Goal: Complete application form

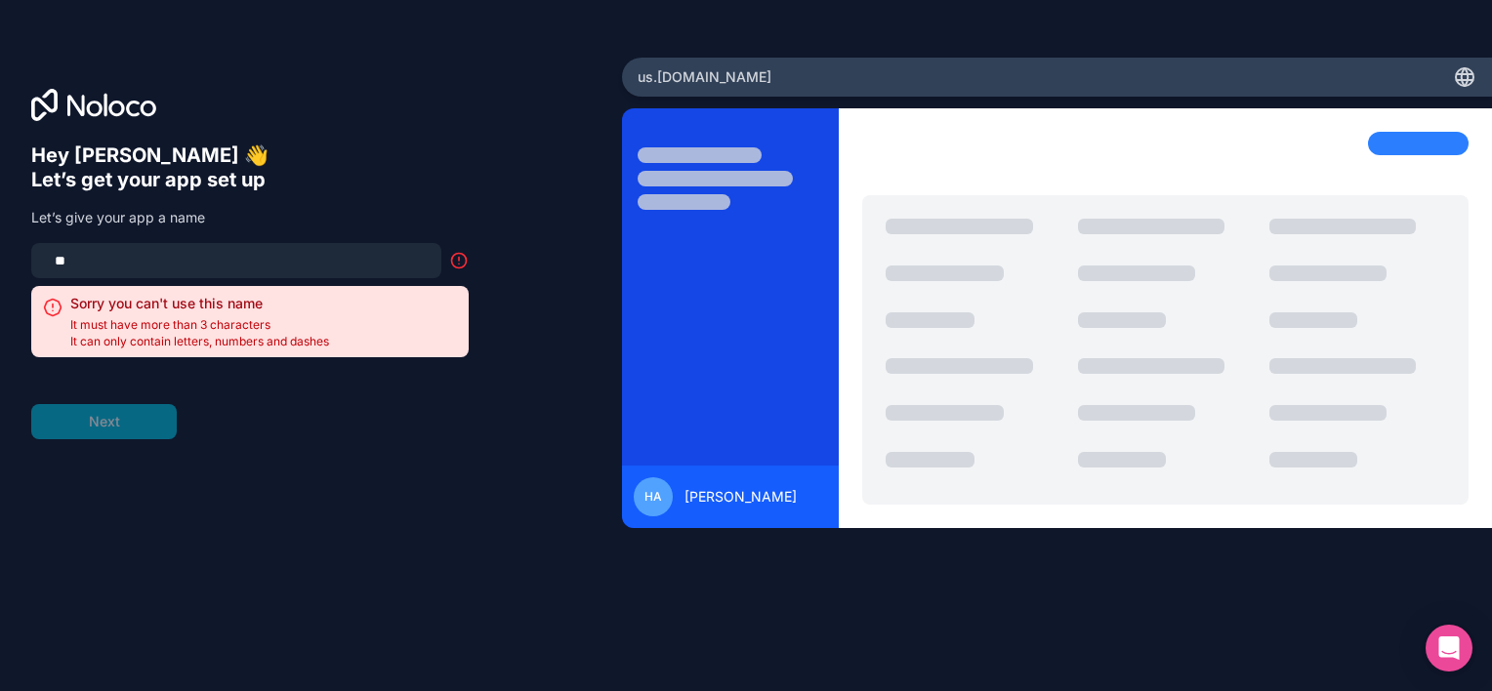
type input "*"
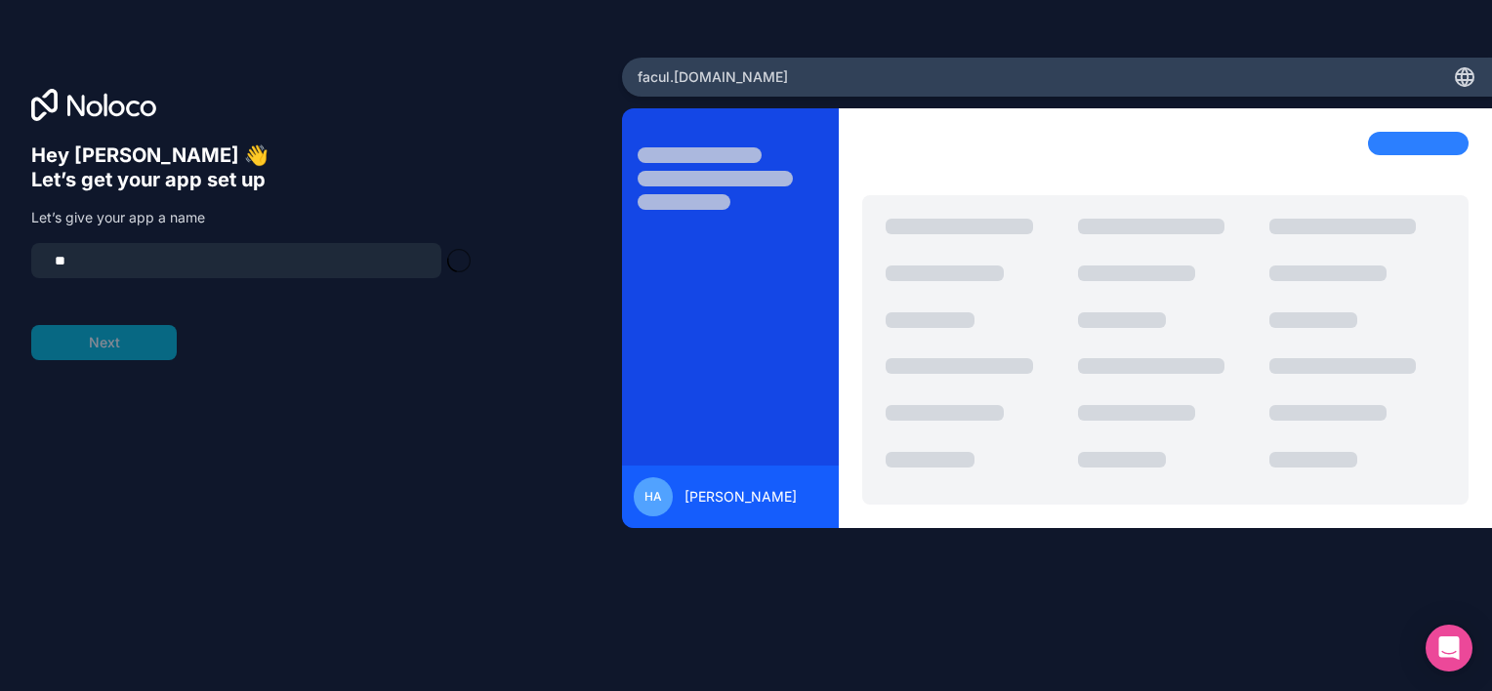
type input "*"
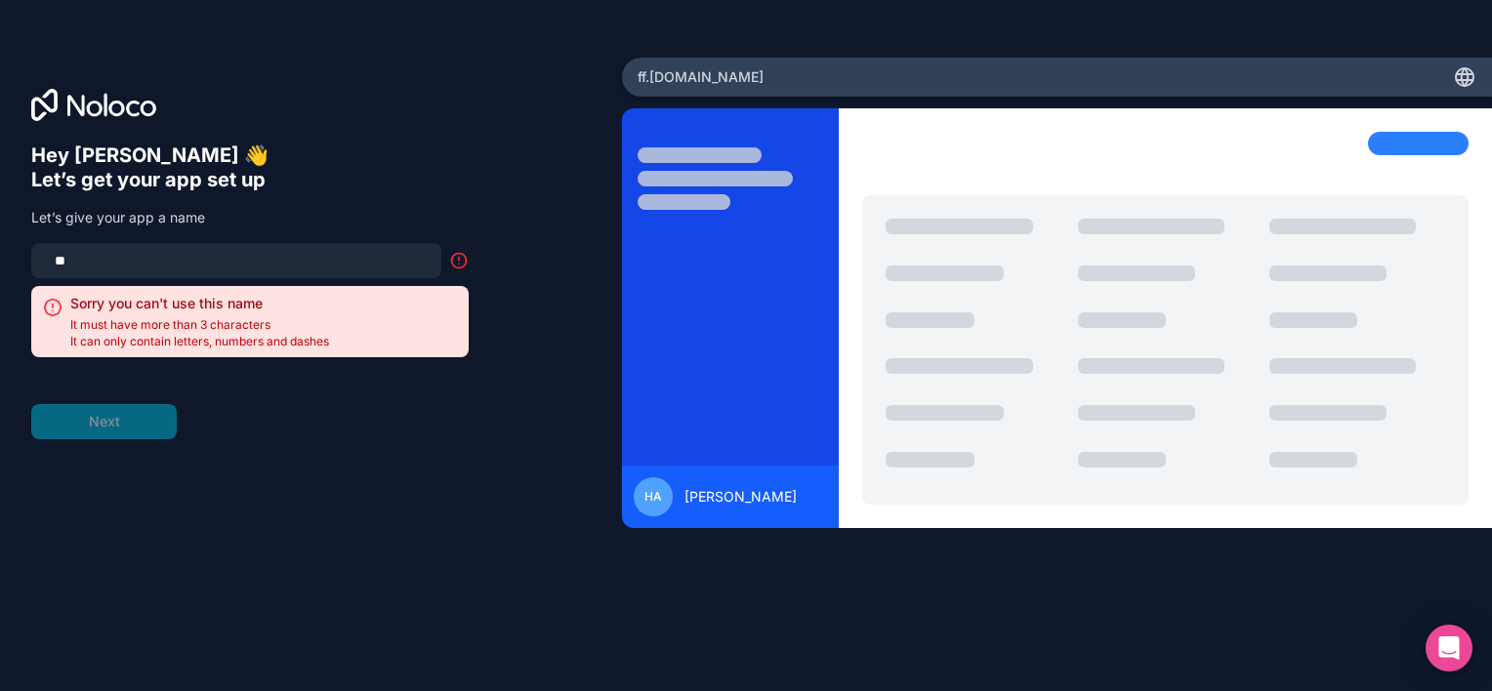
type input "*"
type input "****"
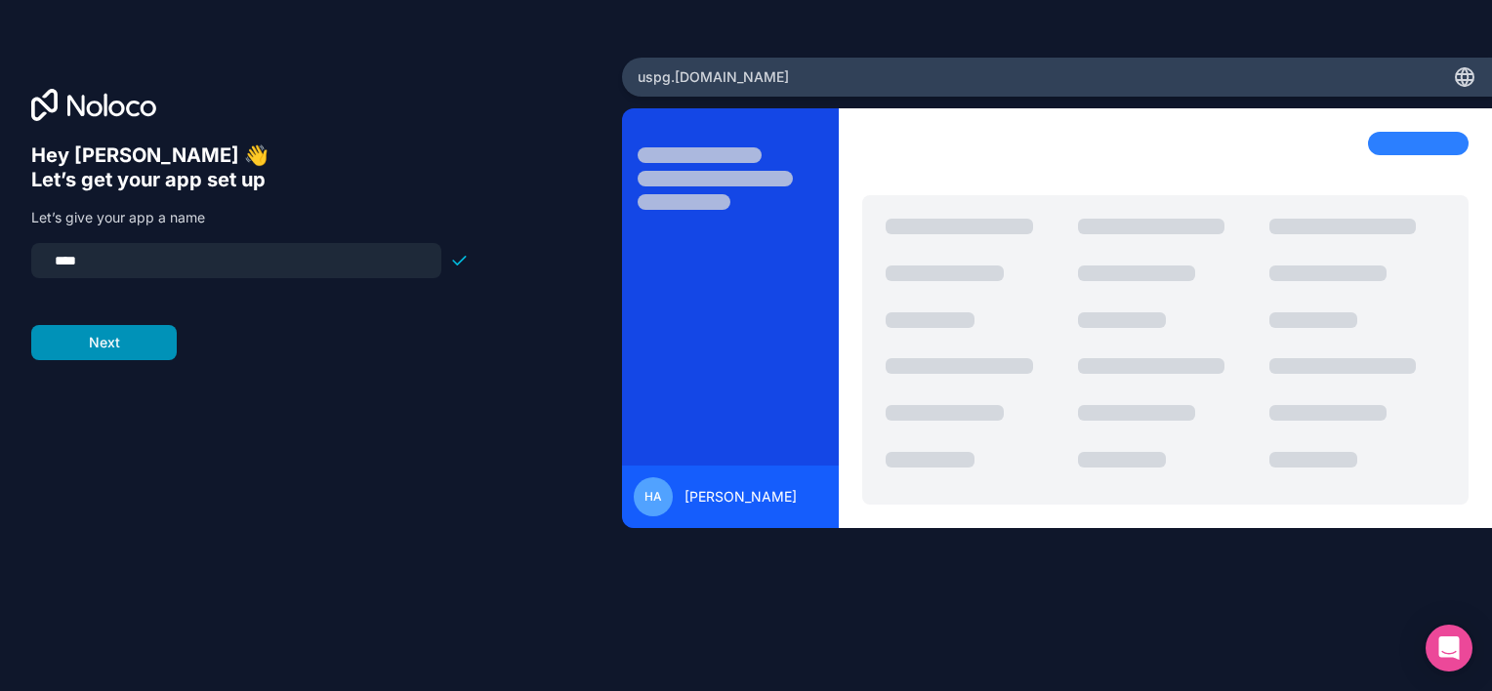
click at [97, 345] on button "Next" at bounding box center [103, 342] width 145 height 35
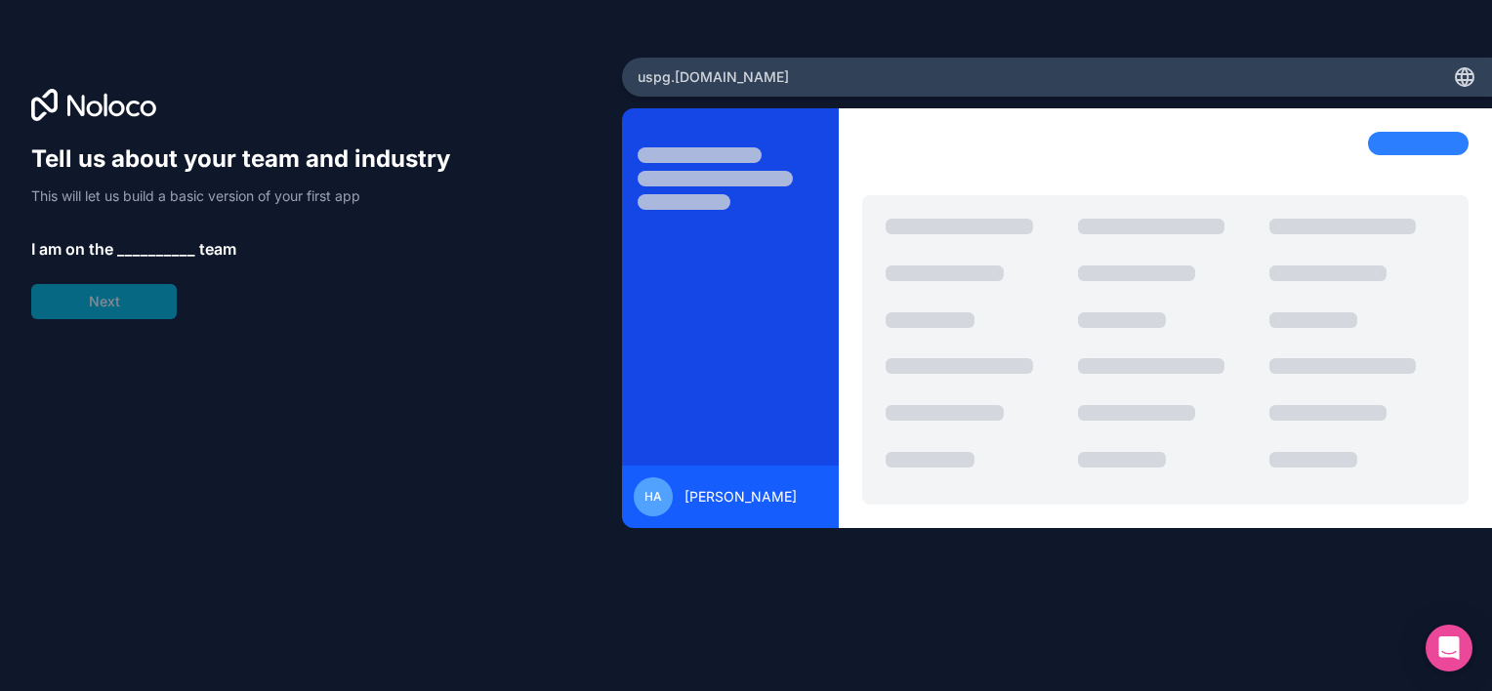
click at [144, 248] on span "__________" at bounding box center [156, 248] width 78 height 23
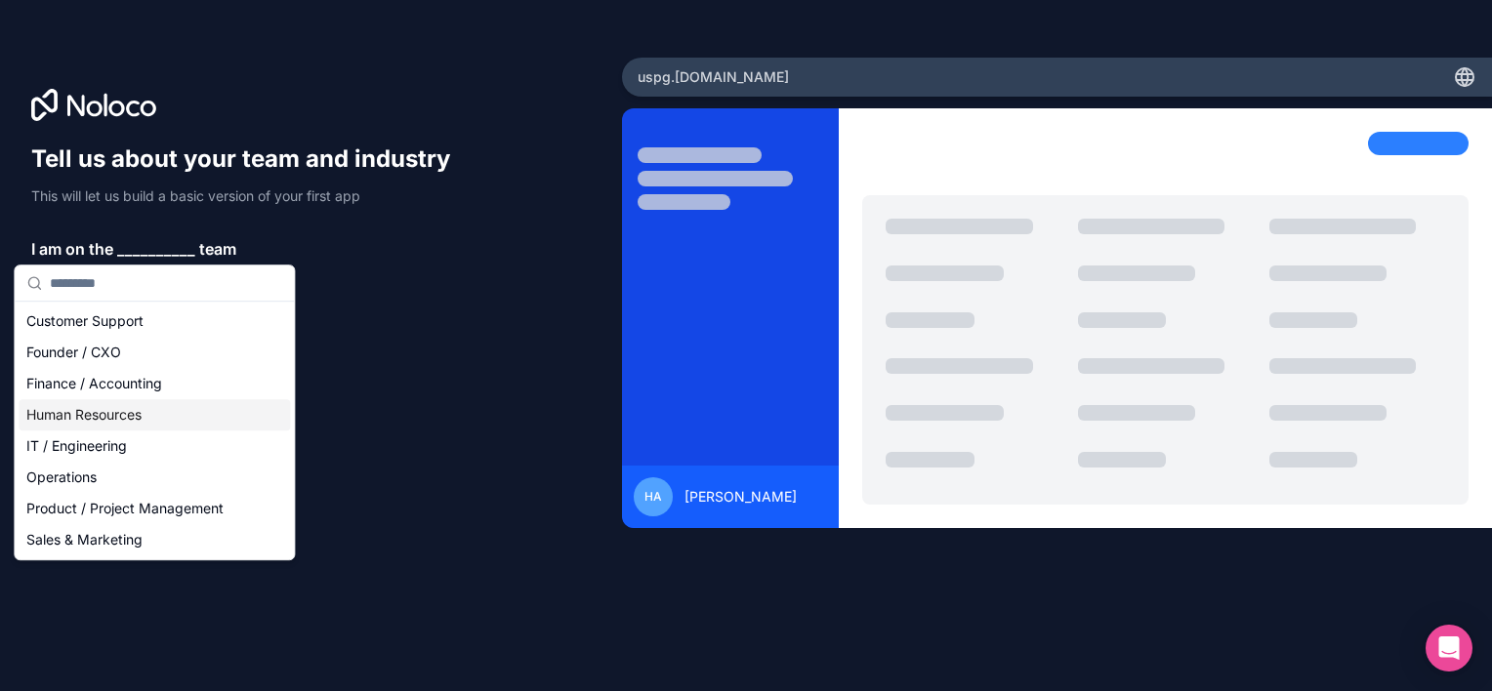
click at [156, 410] on div "Human Resources" at bounding box center [154, 414] width 271 height 31
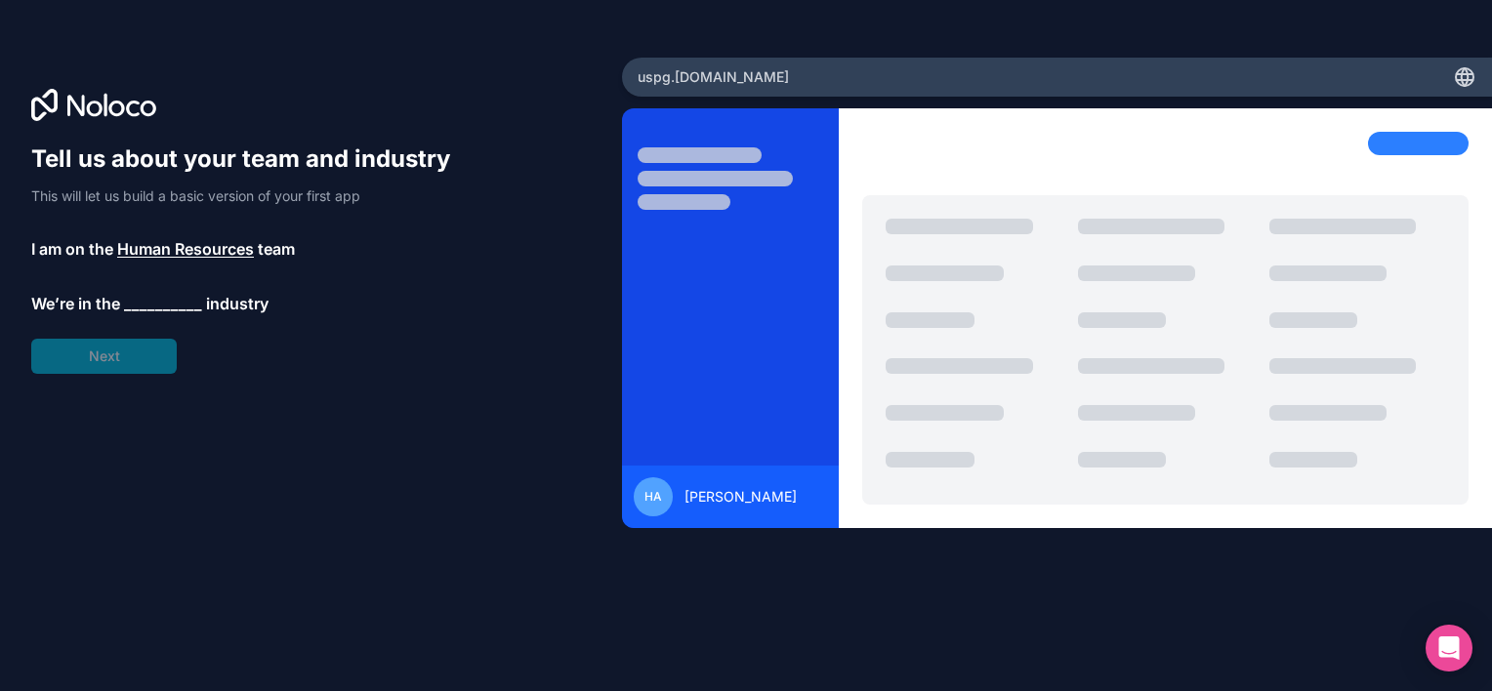
click at [159, 302] on span "__________" at bounding box center [163, 303] width 78 height 23
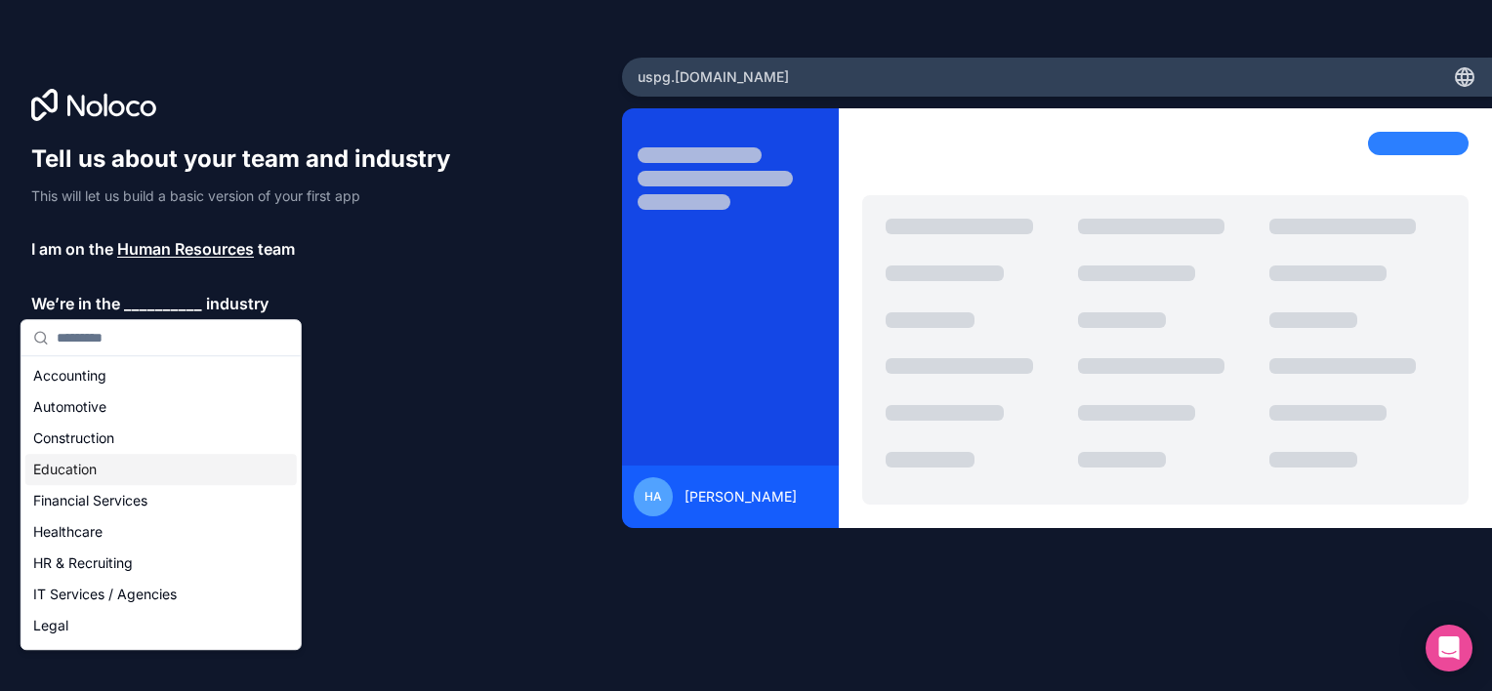
click at [86, 472] on div "Education" at bounding box center [160, 469] width 271 height 31
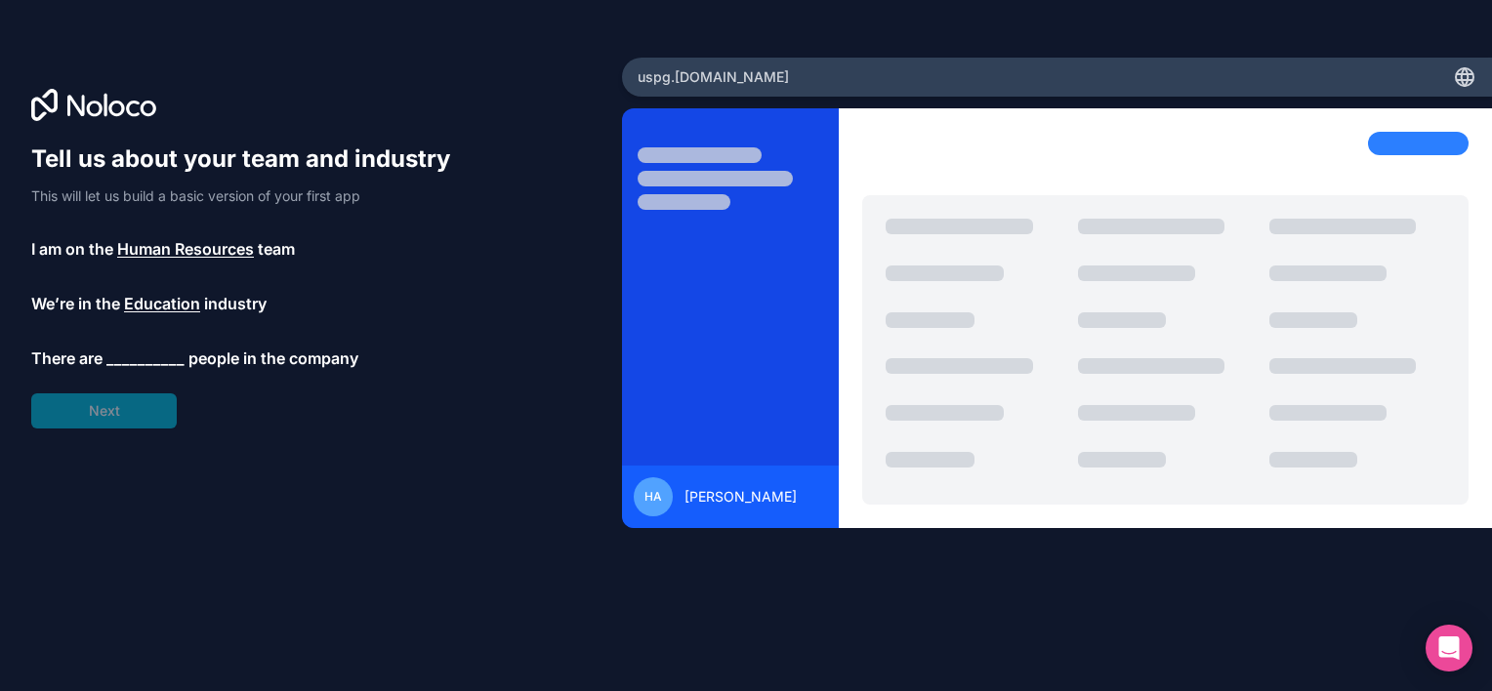
click at [139, 357] on span "__________" at bounding box center [145, 358] width 78 height 23
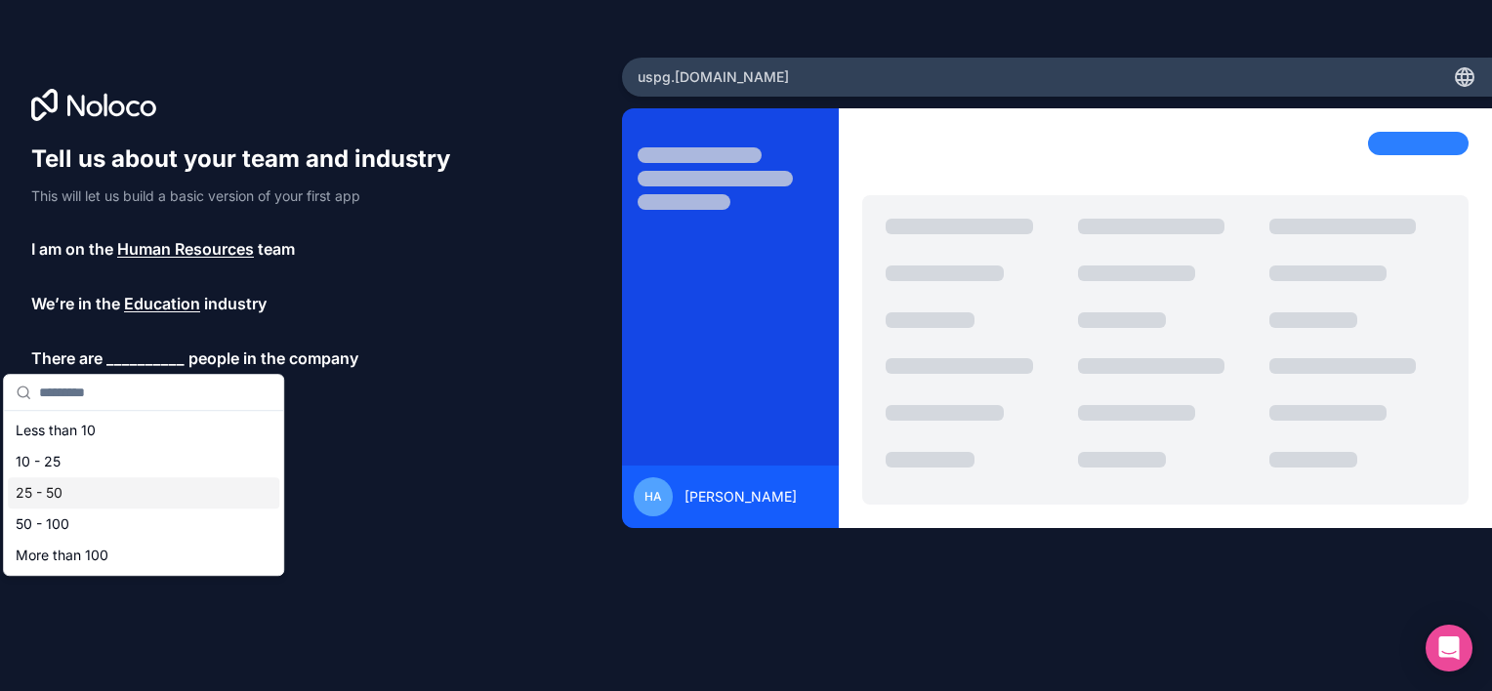
click at [83, 491] on div "25 - 50" at bounding box center [143, 492] width 271 height 31
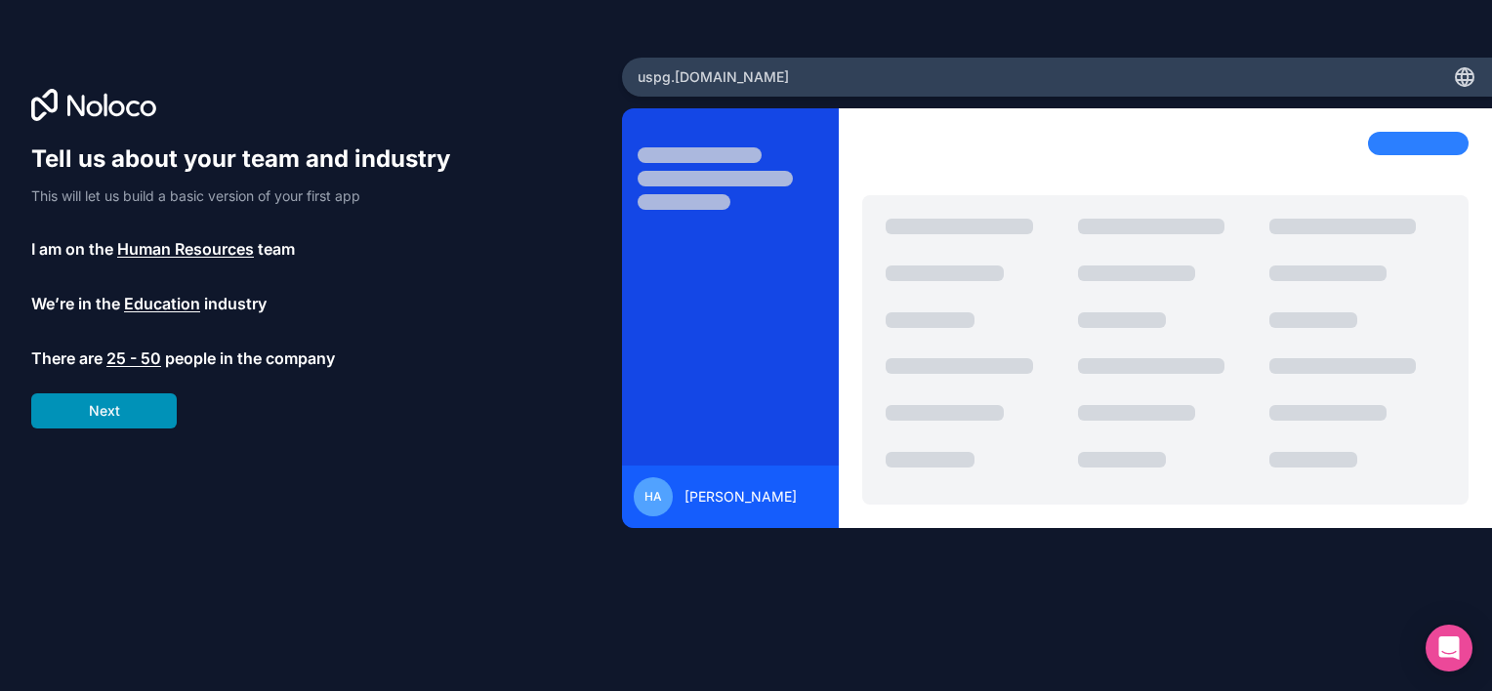
click at [125, 399] on button "Next" at bounding box center [103, 410] width 145 height 35
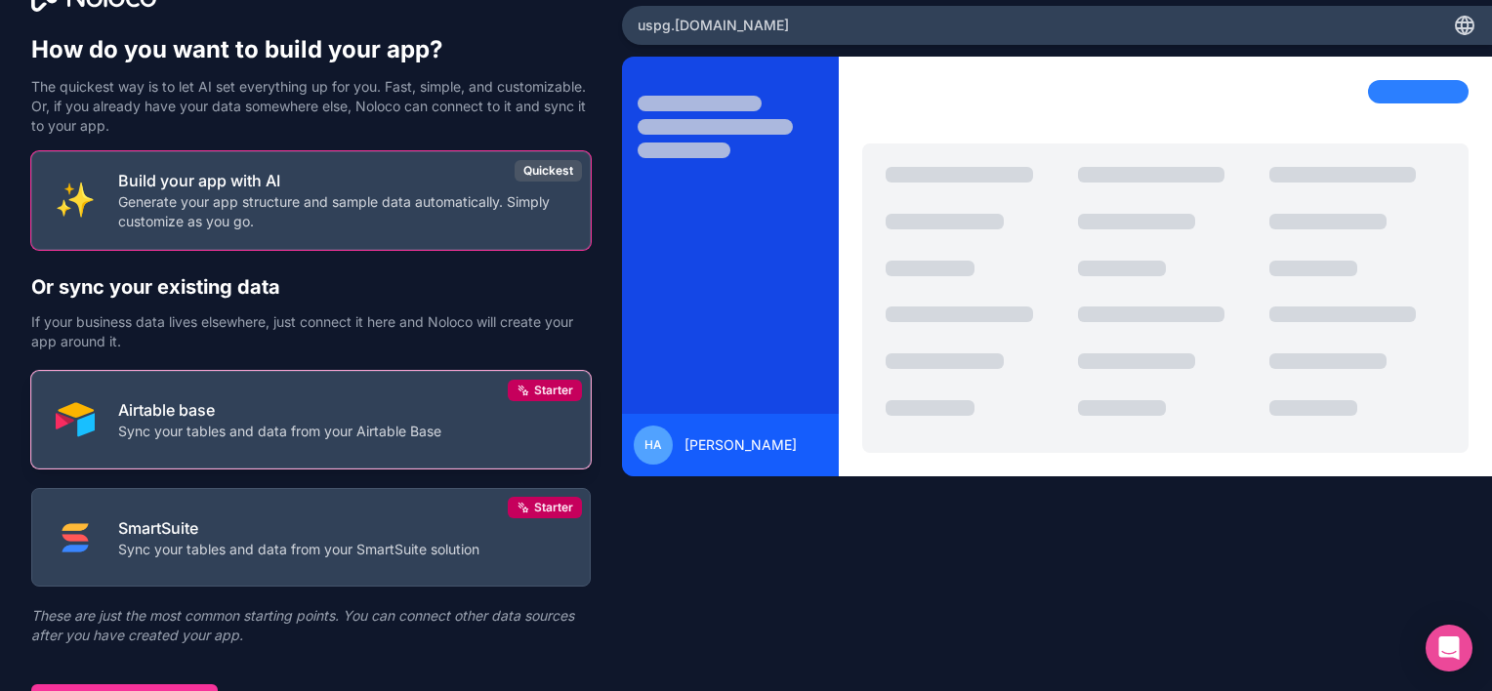
scroll to position [78, 0]
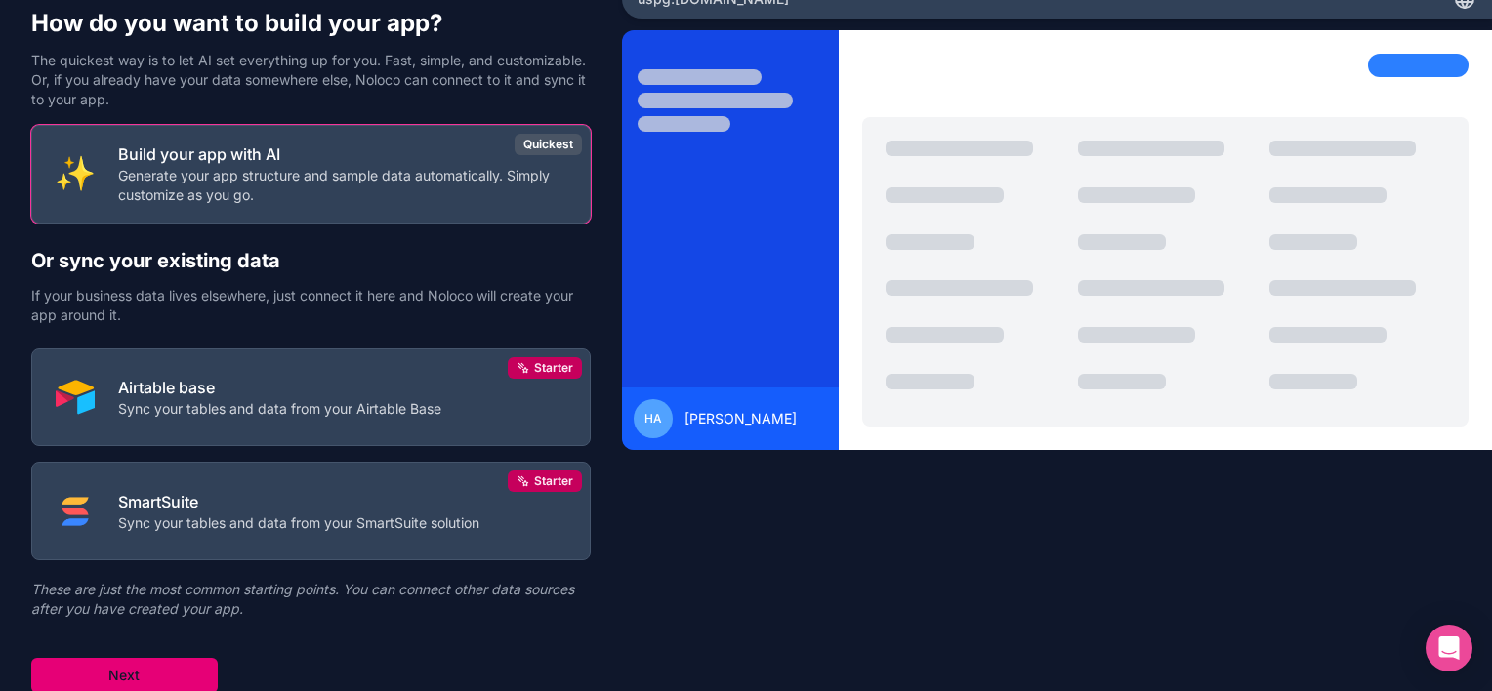
click at [172, 674] on button "Next" at bounding box center [124, 675] width 186 height 35
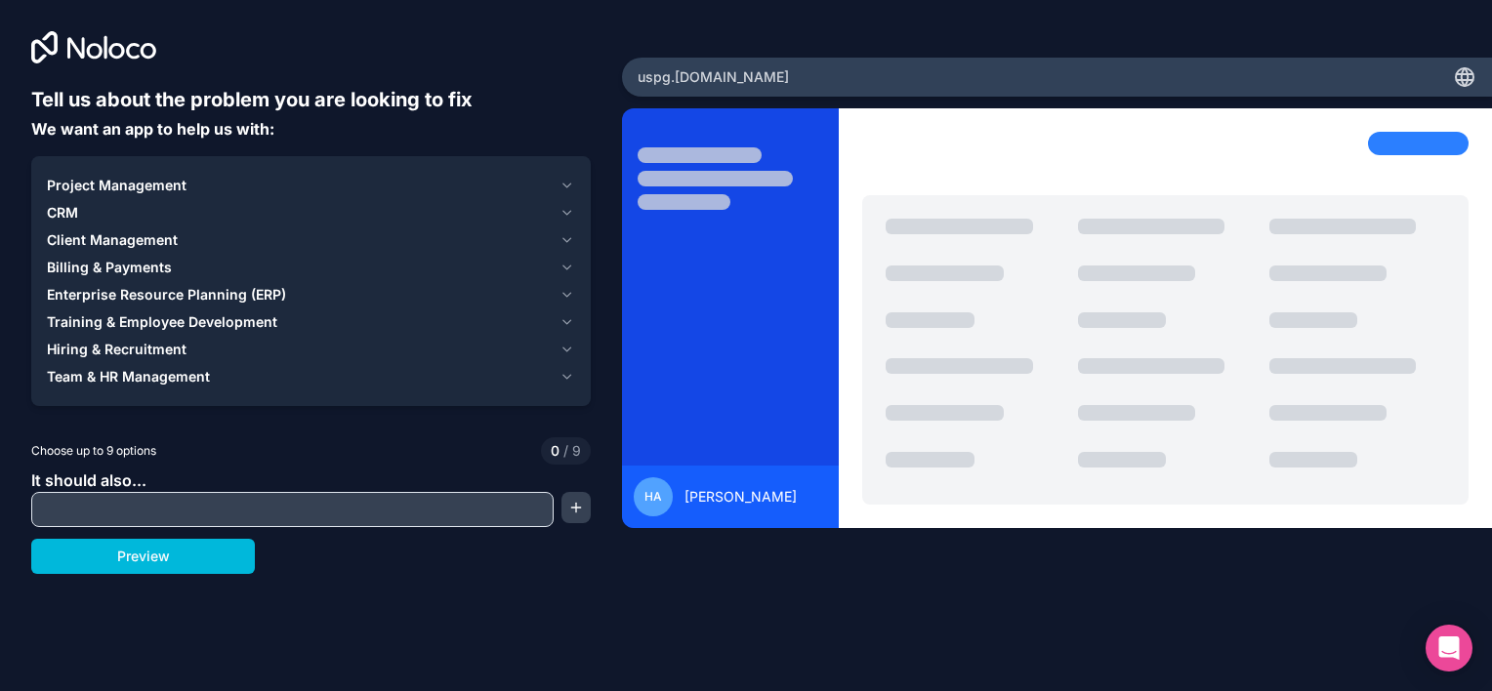
click at [141, 181] on span "Project Management" at bounding box center [117, 186] width 140 height 20
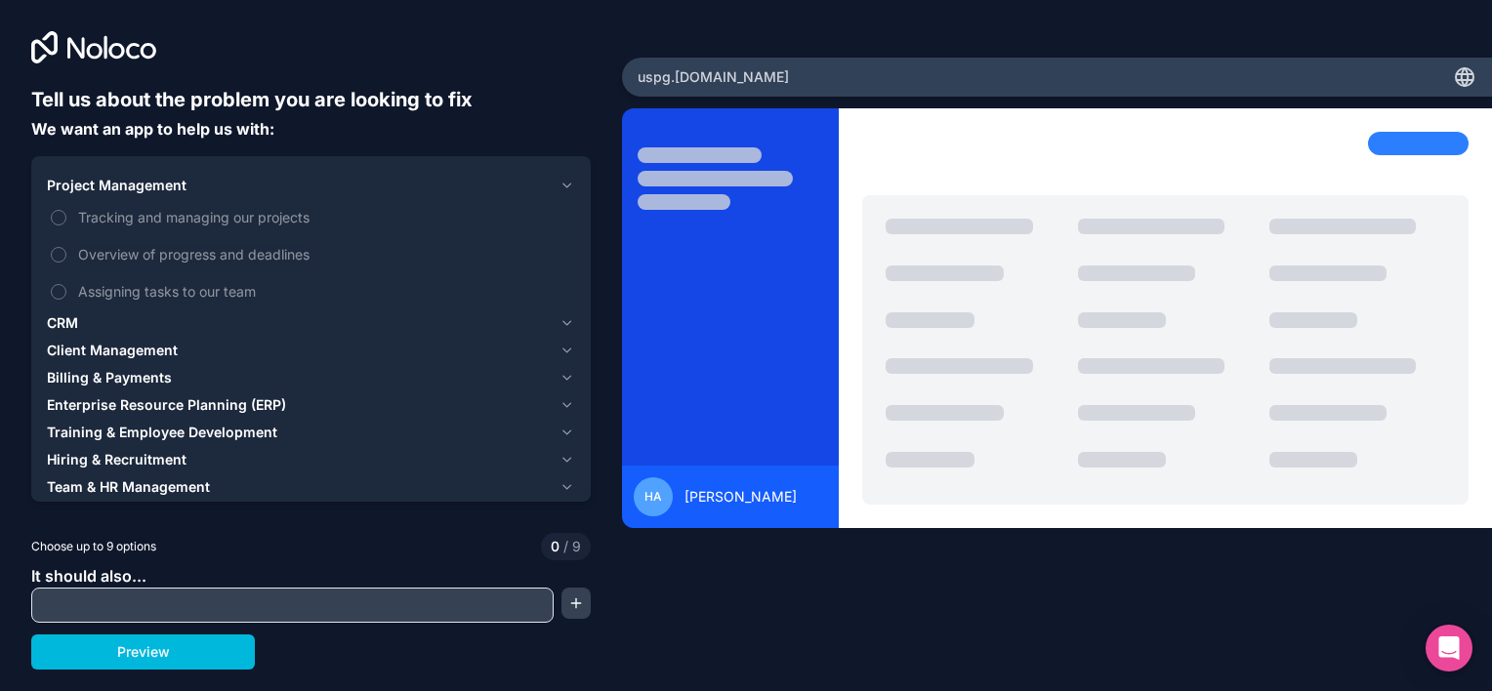
click at [107, 186] on span "Project Management" at bounding box center [117, 186] width 140 height 20
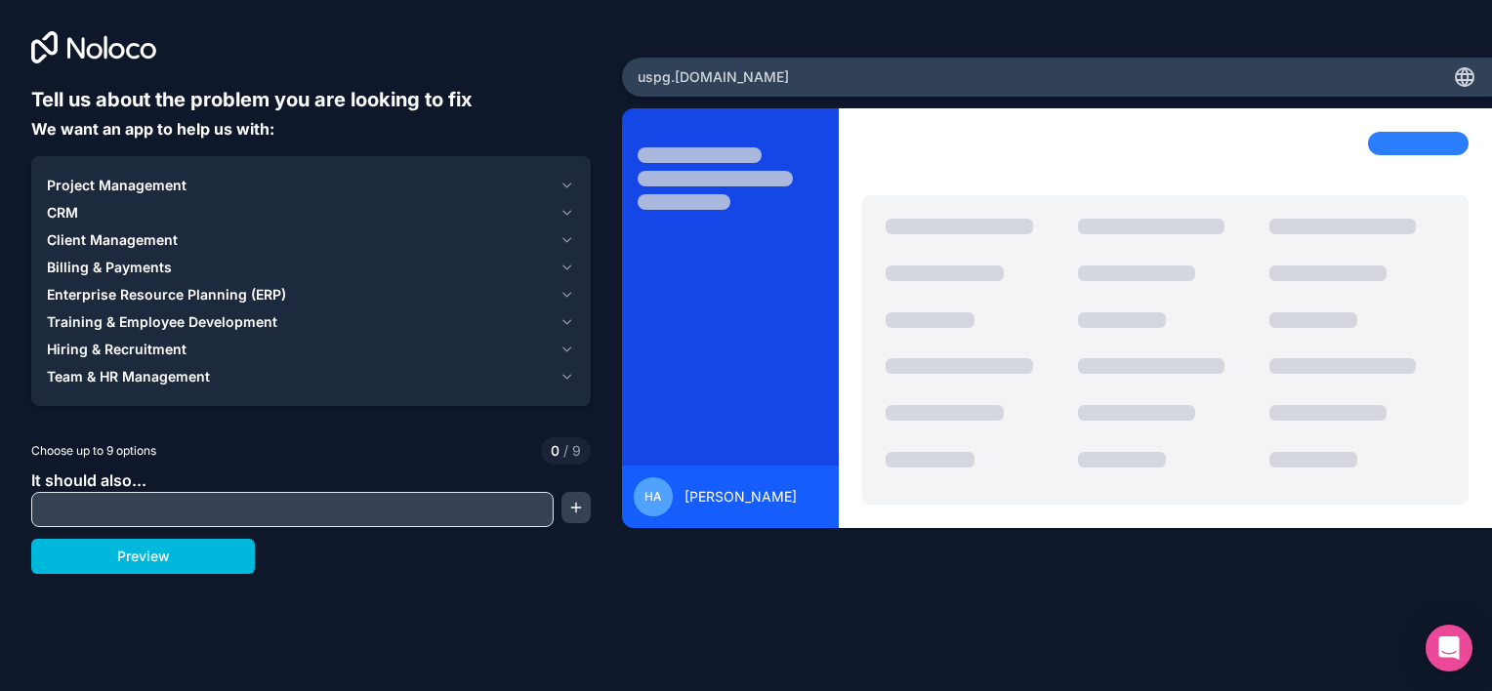
click at [85, 313] on span "Training & Employee Development" at bounding box center [162, 322] width 230 height 20
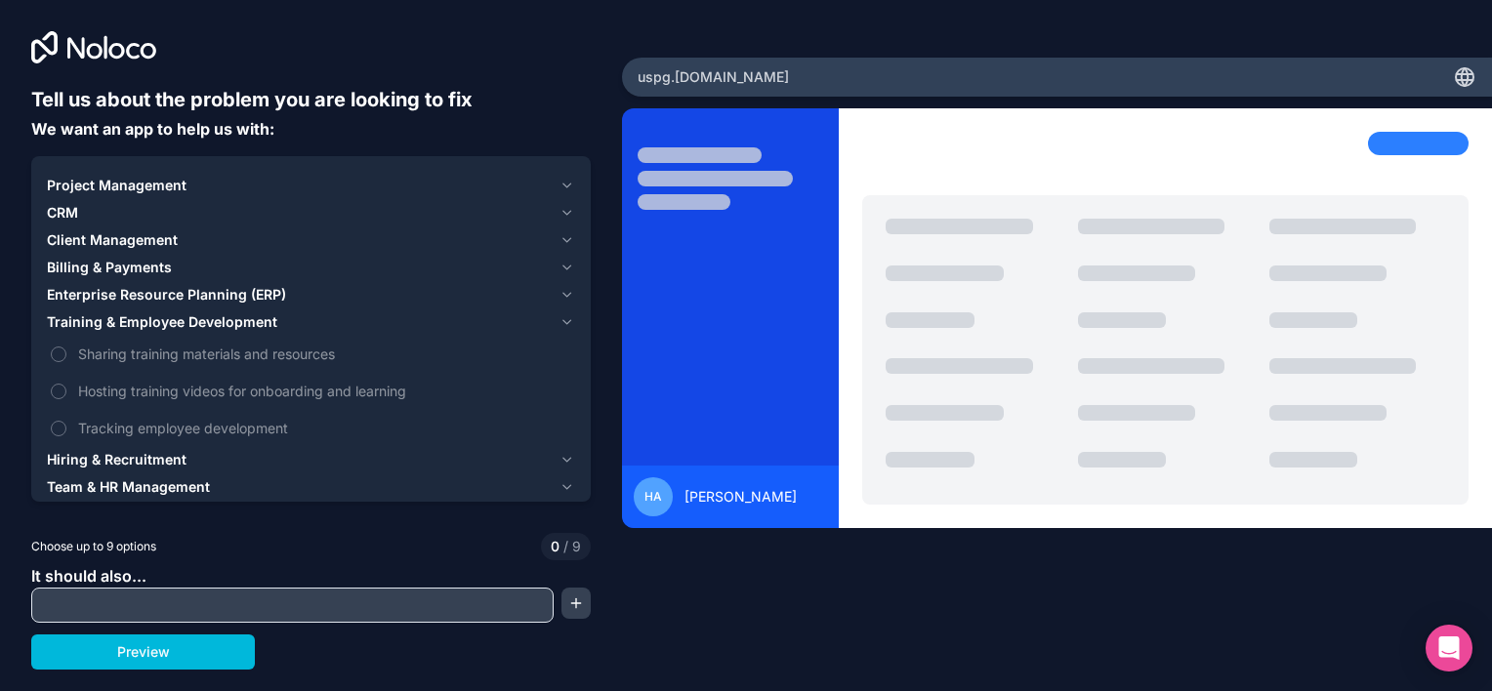
click at [85, 313] on span "Training & Employee Development" at bounding box center [162, 322] width 230 height 20
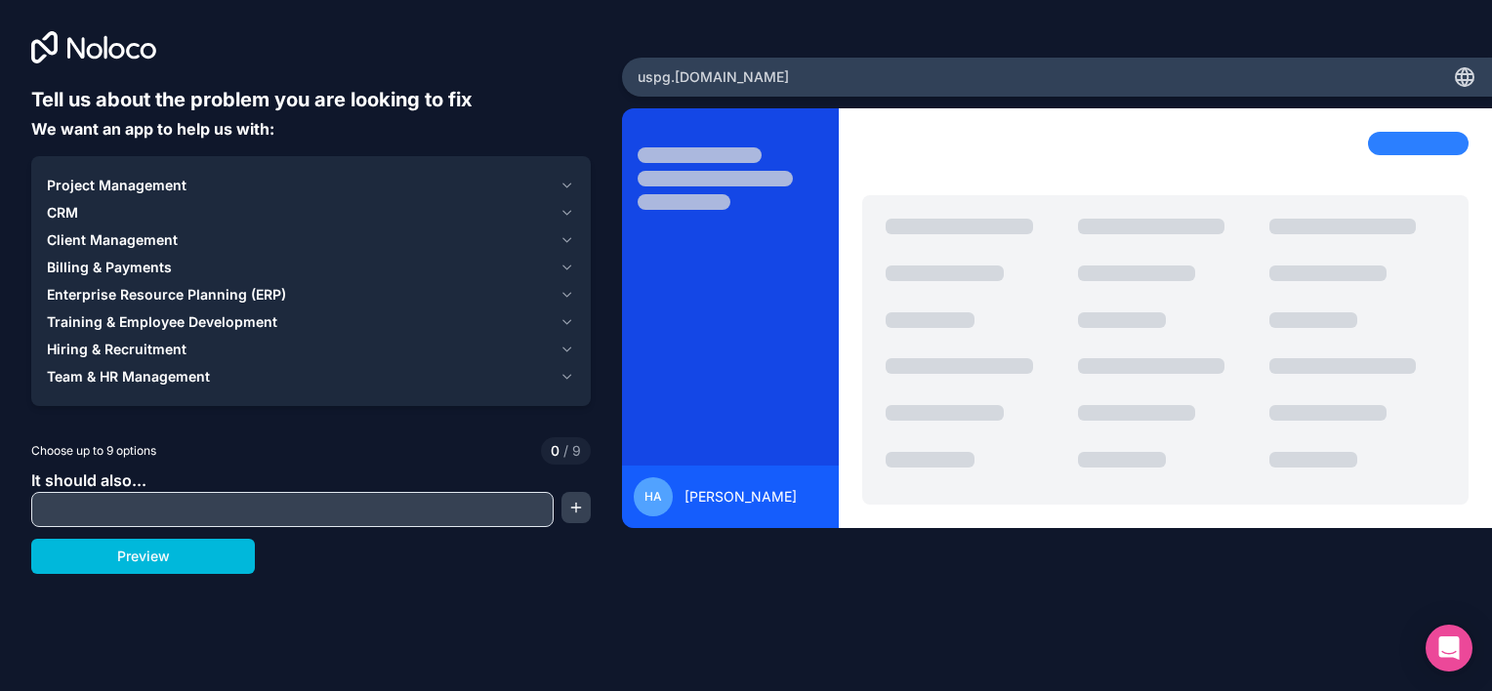
click at [78, 352] on span "Hiring & Recruitment" at bounding box center [117, 350] width 140 height 20
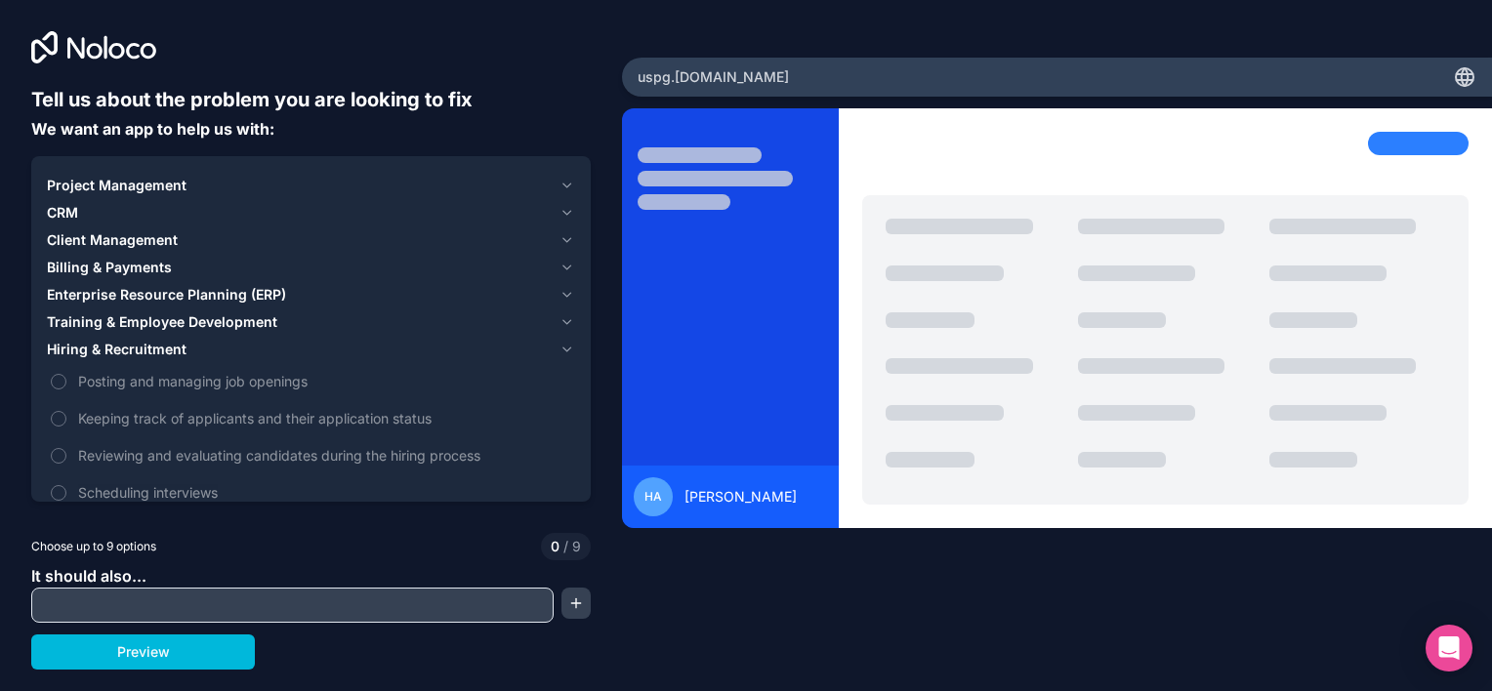
click at [79, 349] on span "Hiring & Recruitment" at bounding box center [117, 350] width 140 height 20
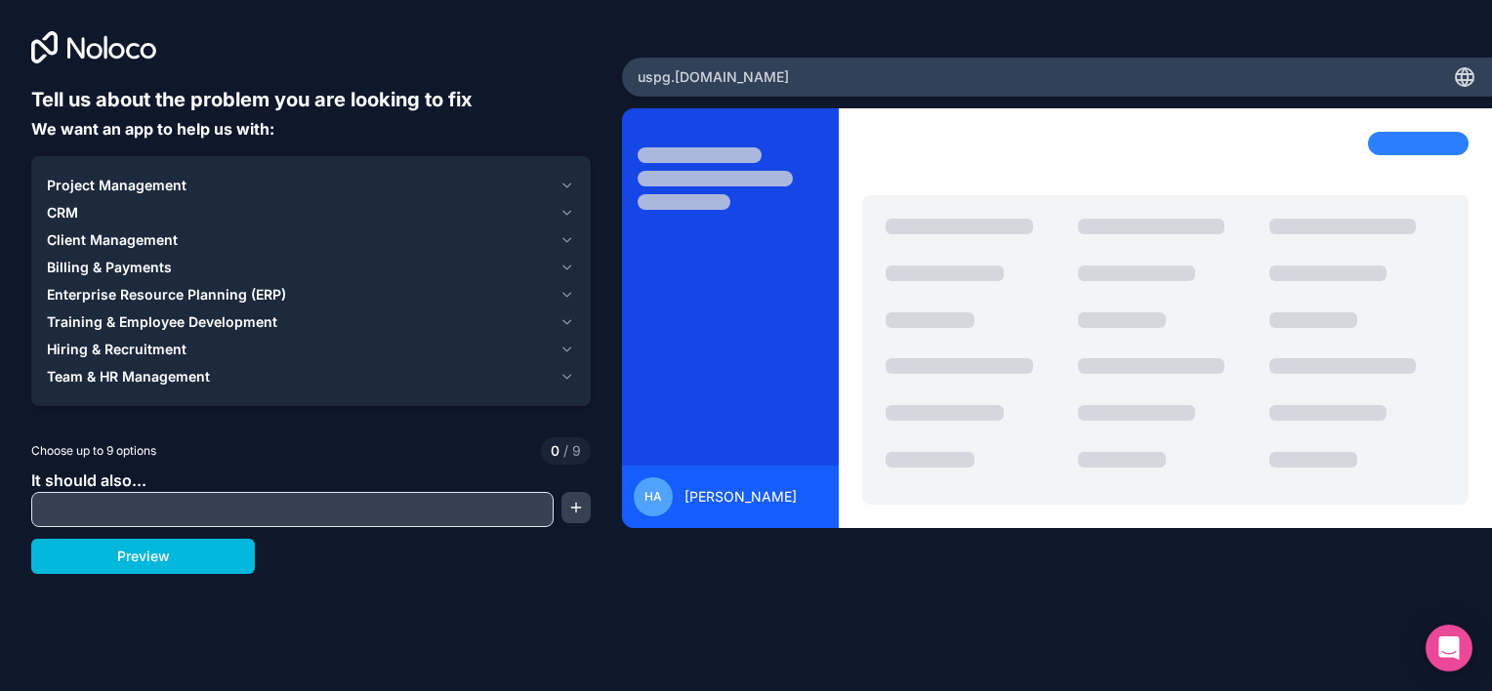
click at [100, 380] on span "Team & HR Management" at bounding box center [128, 377] width 163 height 20
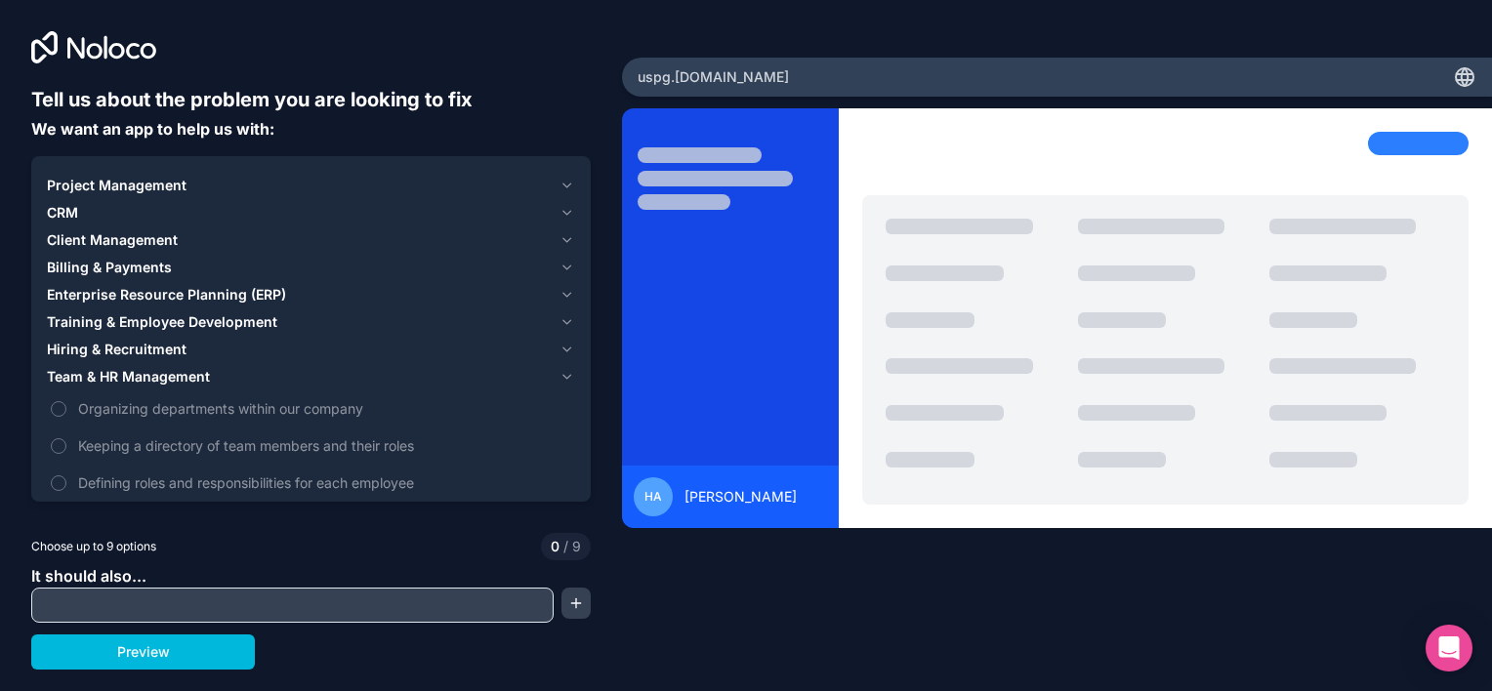
click at [113, 445] on span "Keeping a directory of team members and their roles" at bounding box center [324, 445] width 493 height 21
click at [66, 445] on button "Keeping a directory of team members and their roles" at bounding box center [59, 446] width 16 height 16
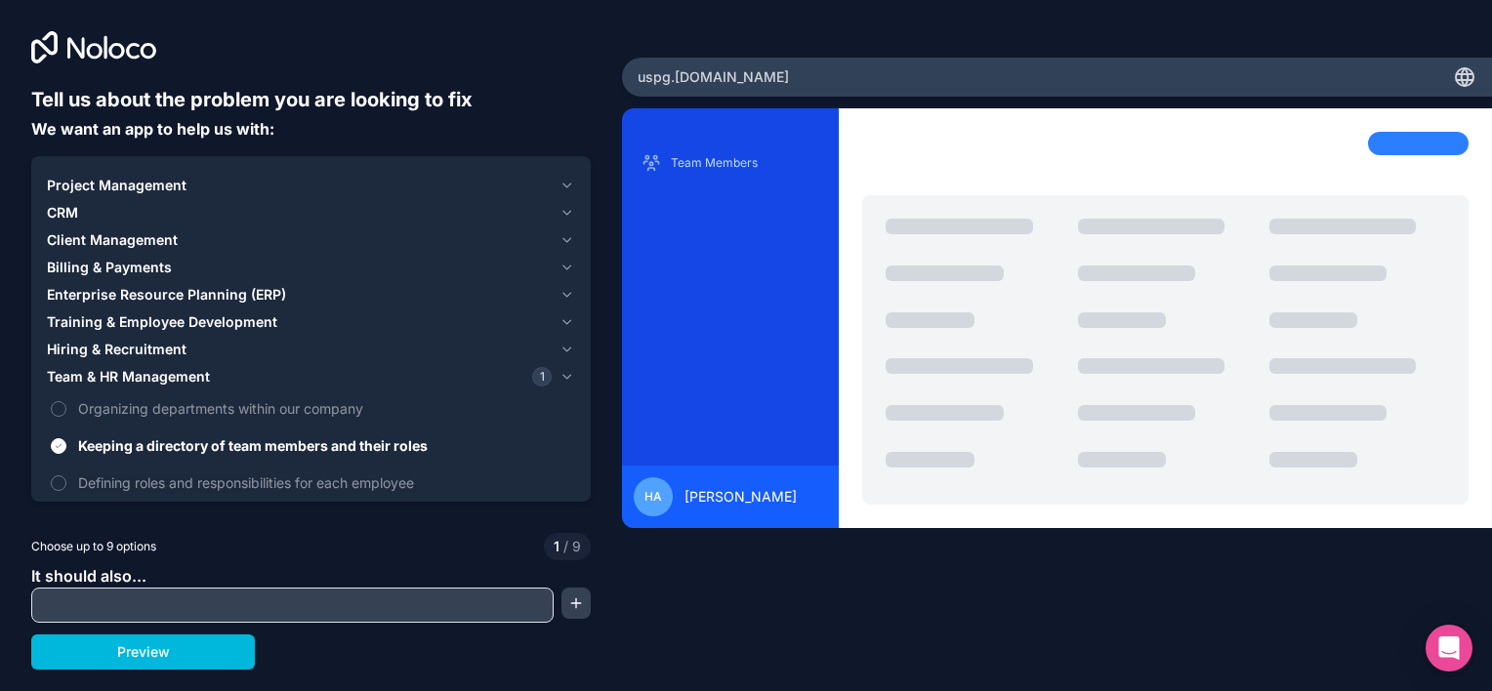
click at [105, 615] on input "text" at bounding box center [292, 605] width 513 height 27
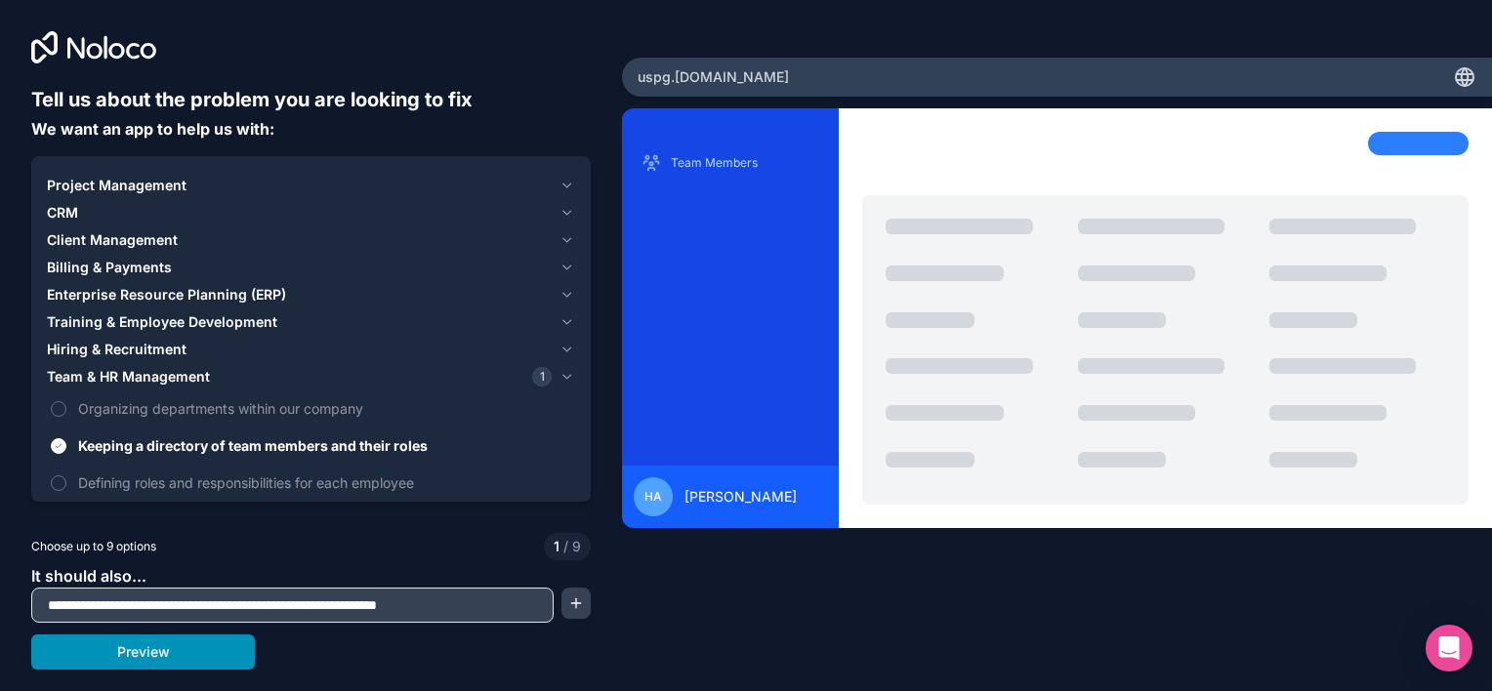
type input "**********"
click at [173, 659] on button "Preview" at bounding box center [143, 652] width 224 height 35
click at [176, 477] on span "Defining roles and responsibilities for each employee" at bounding box center [324, 482] width 493 height 21
click at [66, 477] on button "Defining roles and responsibilities for each employee" at bounding box center [59, 483] width 16 height 16
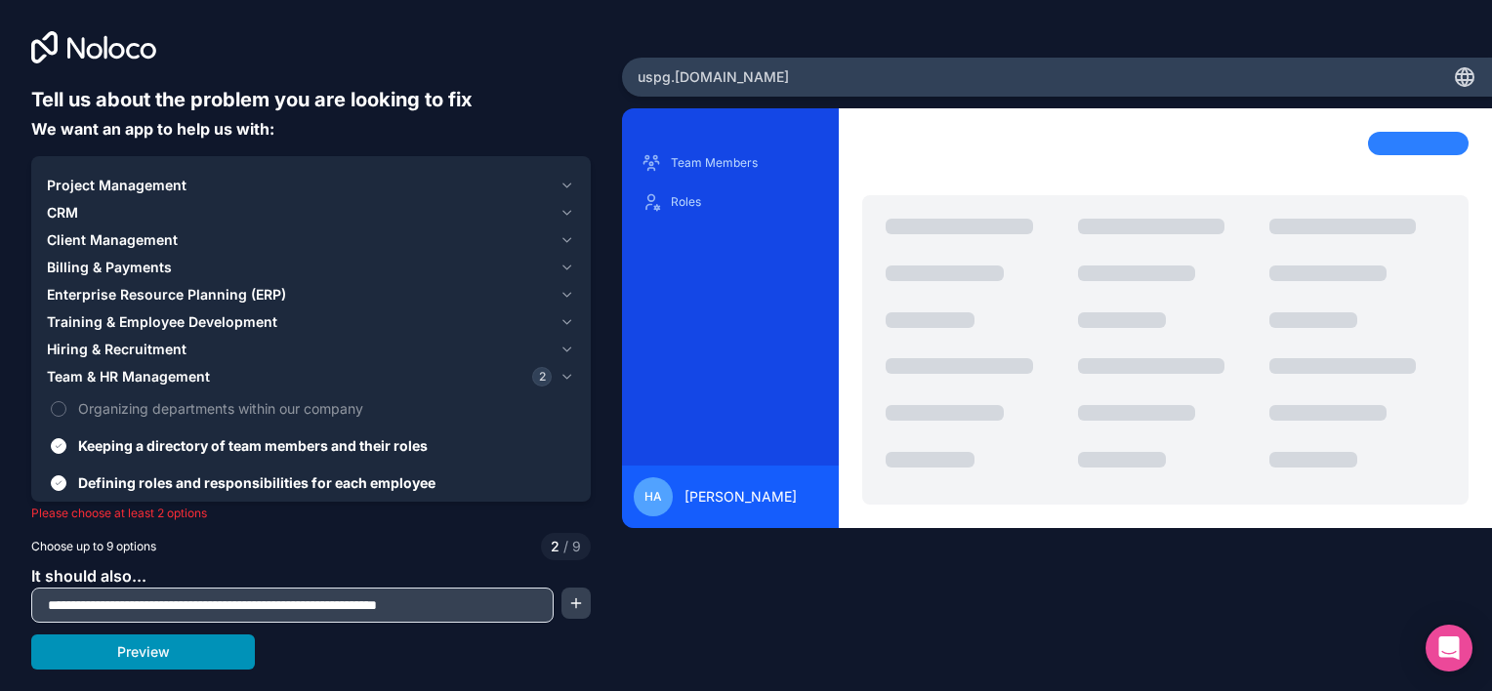
click at [166, 646] on button "Preview" at bounding box center [143, 652] width 224 height 35
